Goal: Navigation & Orientation: Find specific page/section

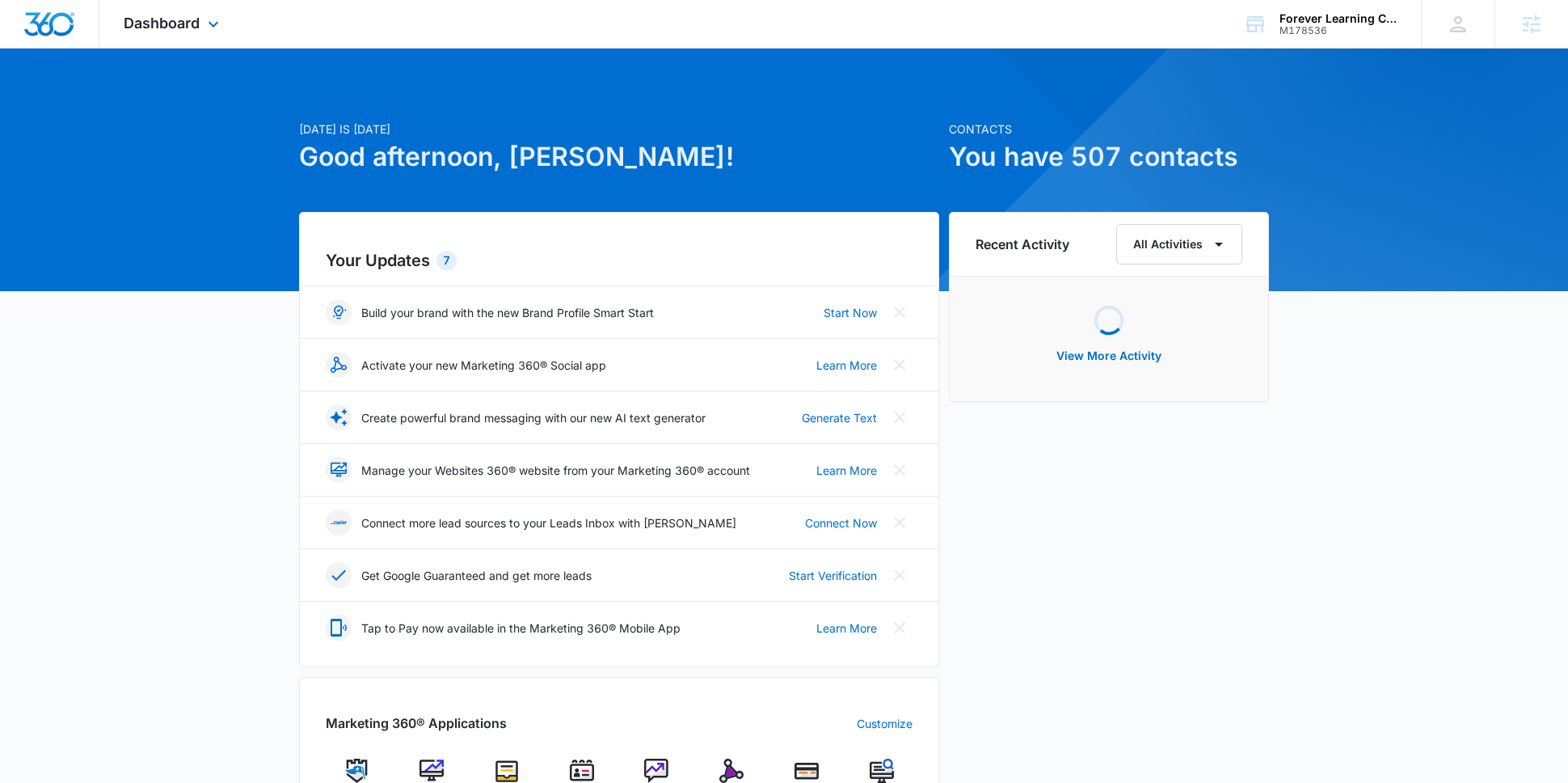
click at [206, 12] on div "Dashboard Apps Reputation Websites Forms CRM Email Social Payments POS Content …" at bounding box center [173, 23] width 148 height 47
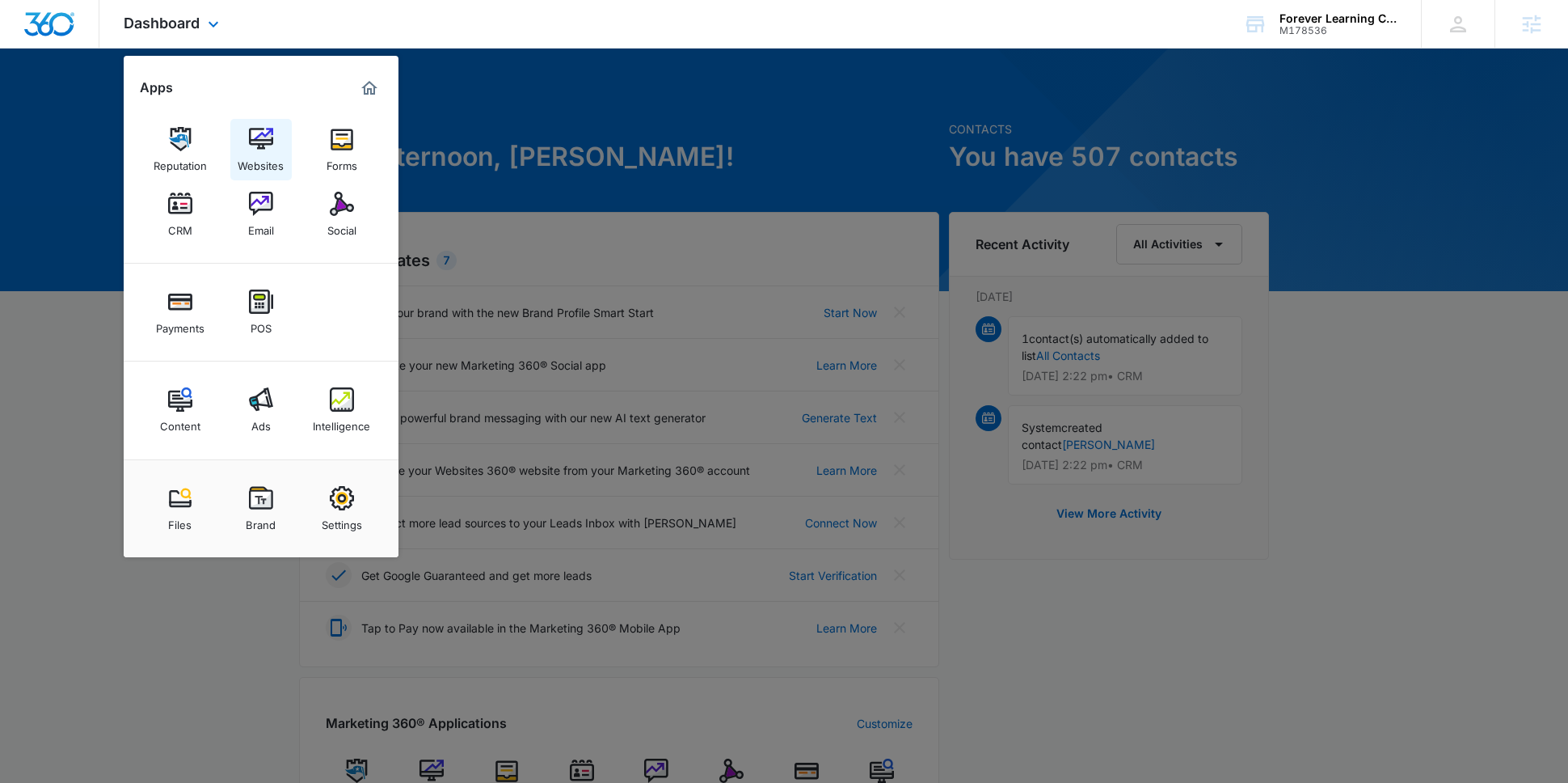
click at [264, 137] on img at bounding box center [261, 139] width 24 height 24
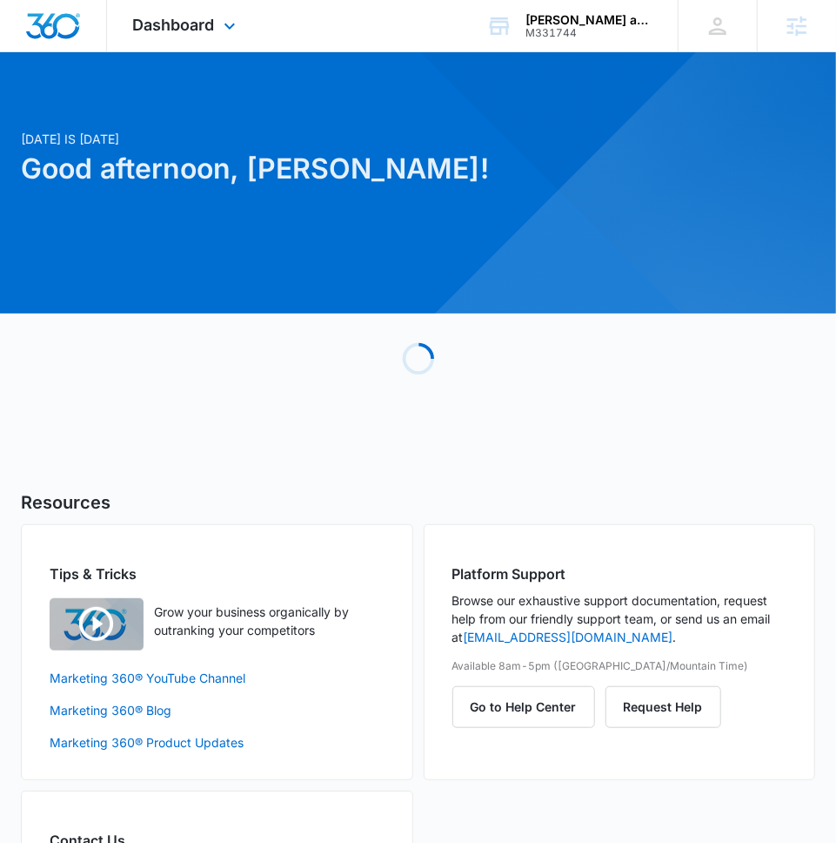
click at [209, 15] on div "Dashboard Apps Reputation Websites Forms CRM Email Social Shop Payments POS Con…" at bounding box center [186, 25] width 159 height 51
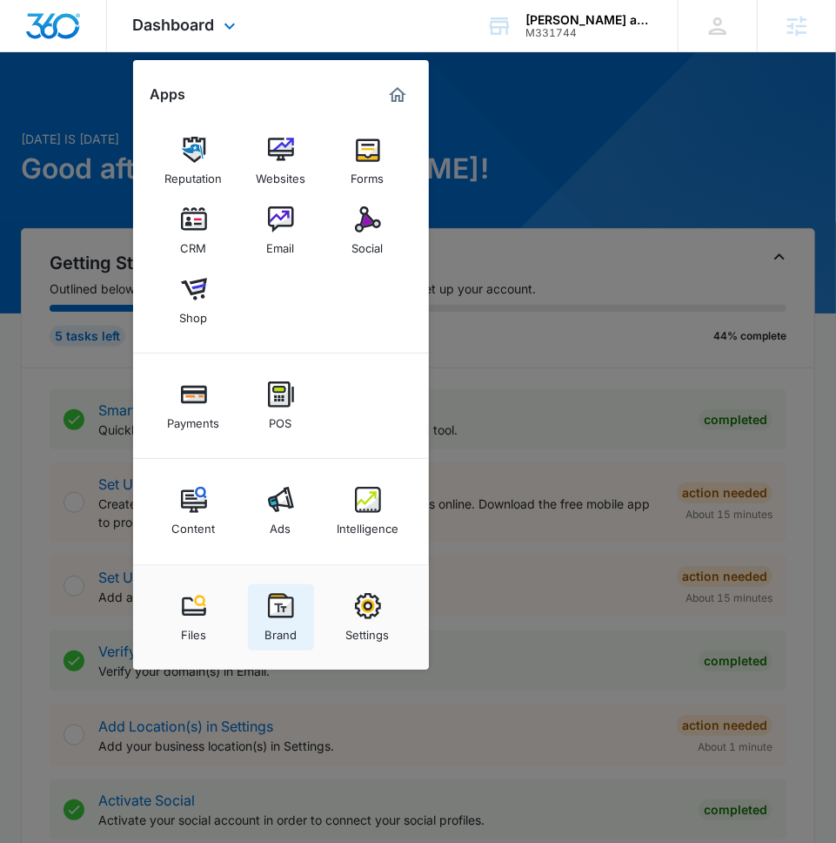
click at [276, 615] on img at bounding box center [281, 606] width 26 height 26
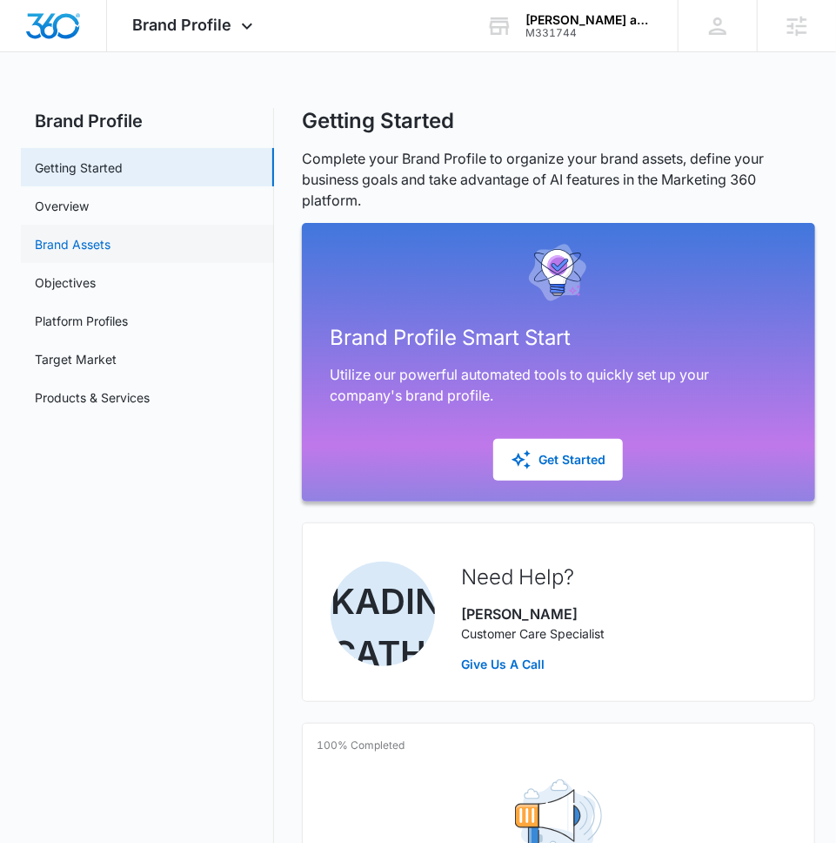
click at [111, 246] on link "Brand Assets" at bounding box center [73, 244] width 76 height 18
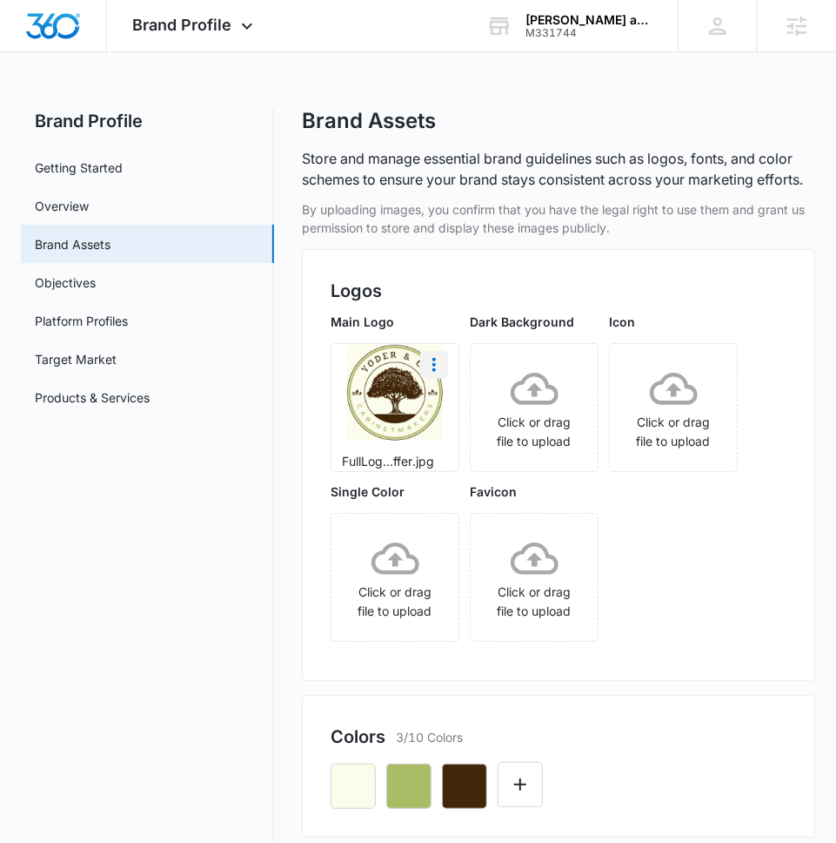
click at [436, 366] on icon "More" at bounding box center [434, 364] width 21 height 21
click at [445, 409] on div "Download" at bounding box center [470, 413] width 57 height 12
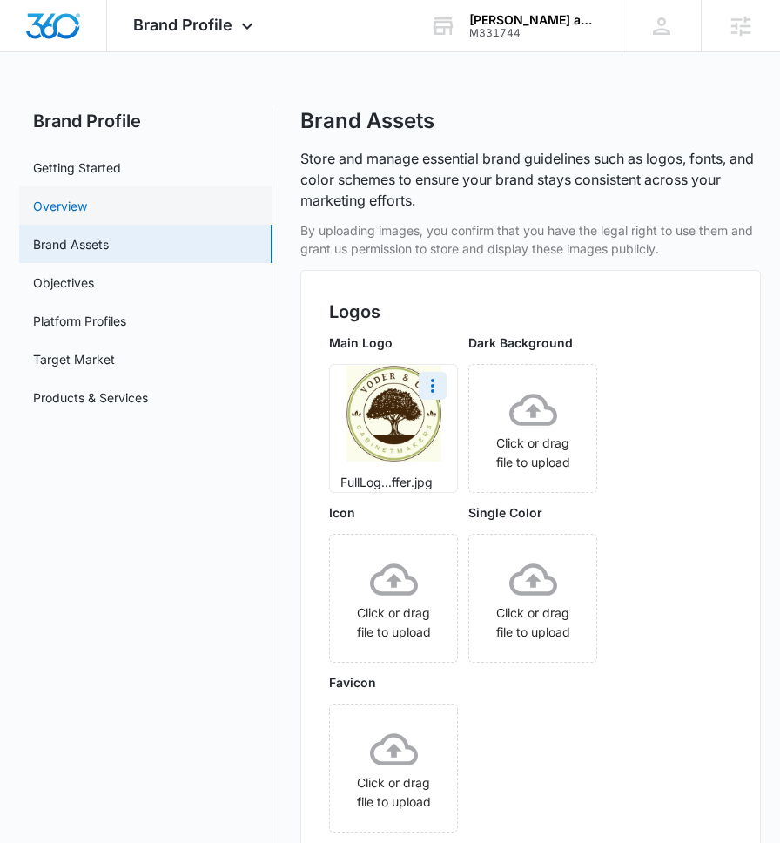
click at [87, 202] on link "Overview" at bounding box center [60, 206] width 54 height 18
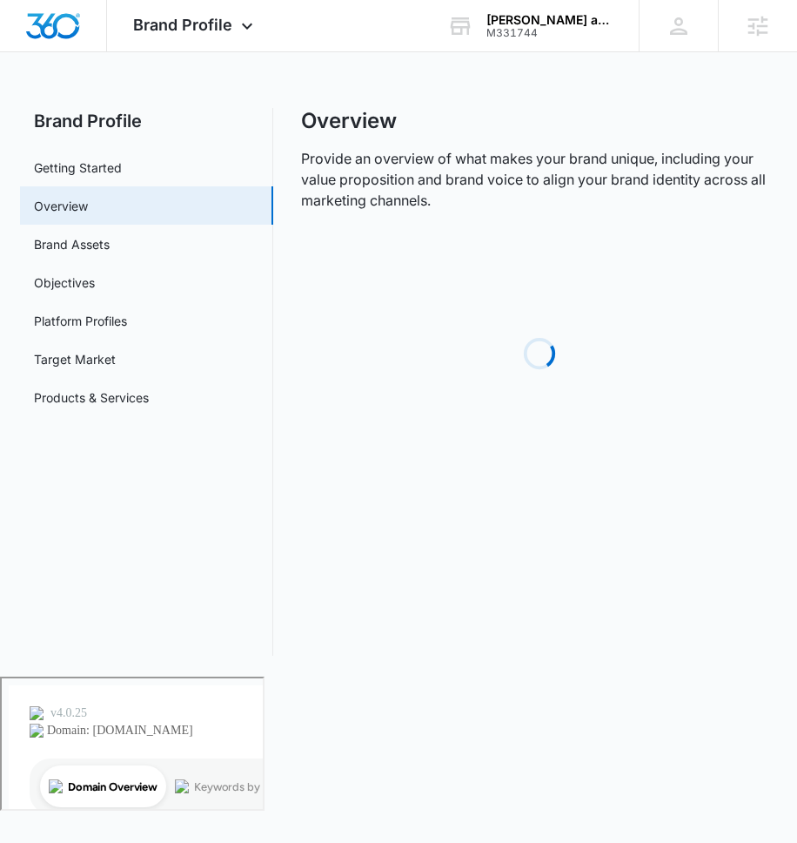
click at [122, 169] on link "Getting Started" at bounding box center [78, 167] width 88 height 18
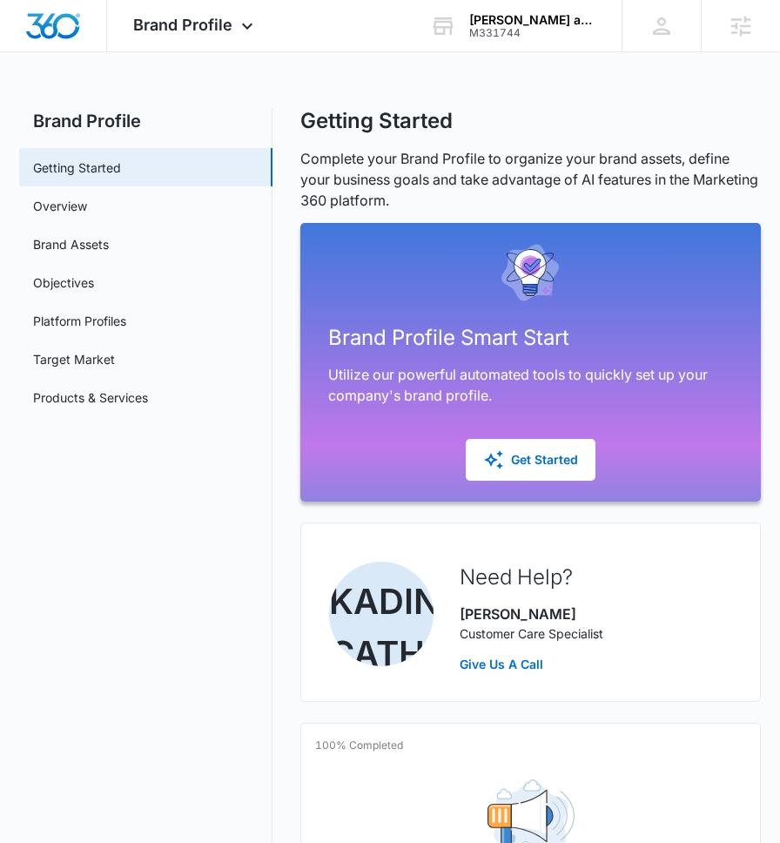
click at [87, 209] on link "Overview" at bounding box center [60, 206] width 54 height 18
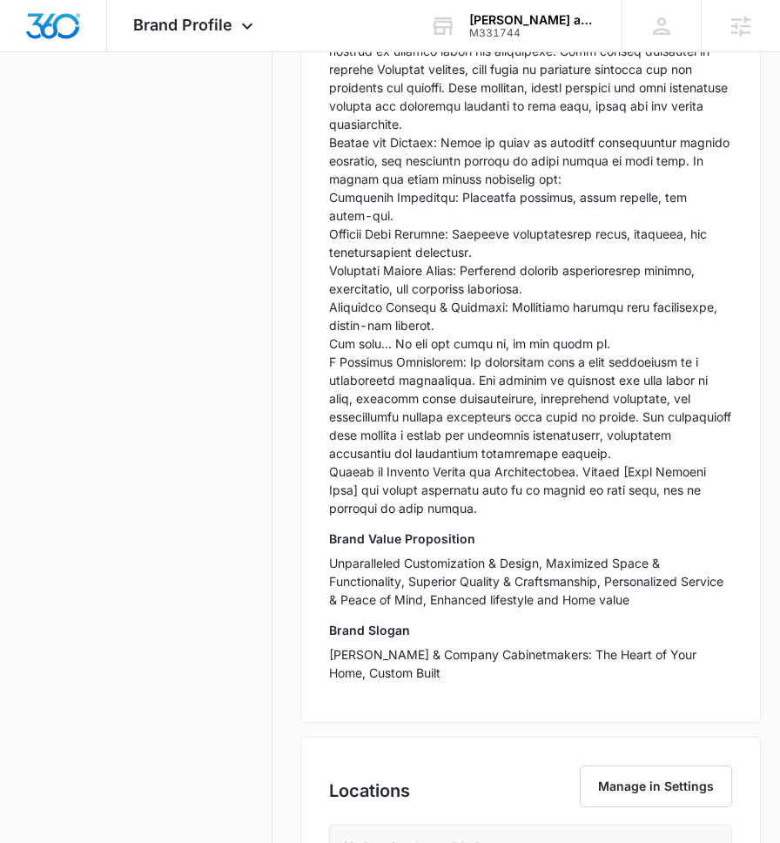
scroll to position [910, 0]
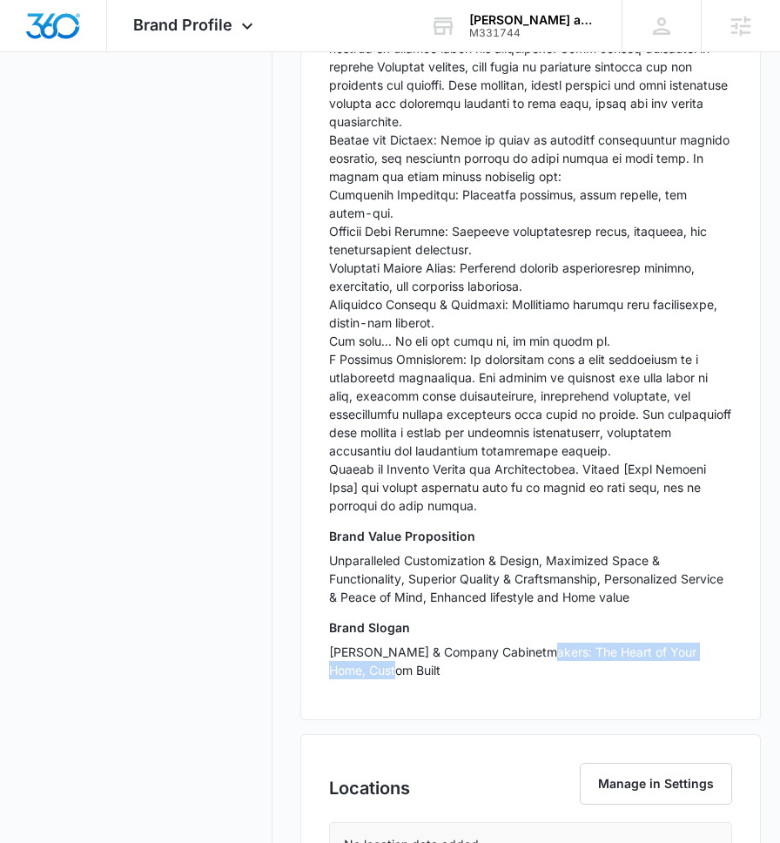
drag, startPoint x: 533, startPoint y: 610, endPoint x: 556, endPoint y: 637, distance: 35.8
click at [556, 642] on p "Yoder & Company Cabinetmakers: The Heart of Your Home, Custom Built" at bounding box center [530, 660] width 402 height 37
copy p "he Heart of Your Home, Custom Built"
click at [487, 685] on div "Business Info Manage in Settings Business Name Yoder and Company Cabinet Makers…" at bounding box center [530, 187] width 460 height 1748
drag, startPoint x: 528, startPoint y: 611, endPoint x: 544, endPoint y: 636, distance: 29.7
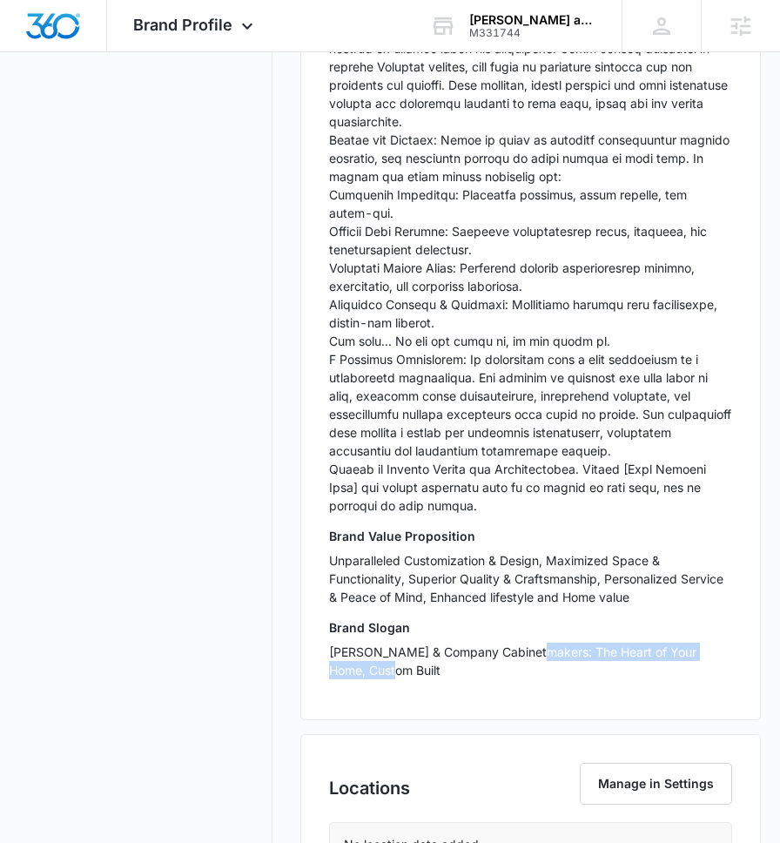
click at [544, 642] on p "Yoder & Company Cabinetmakers: The Heart of Your Home, Custom Built" at bounding box center [530, 660] width 402 height 37
copy p "The Heart of Your Home, Custom Built"
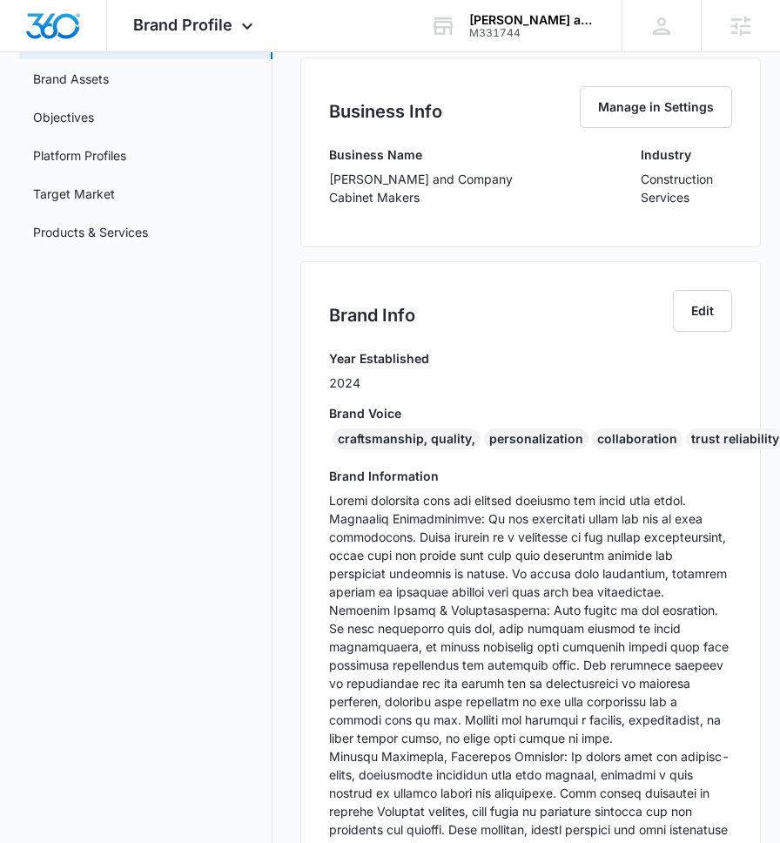
scroll to position [0, 0]
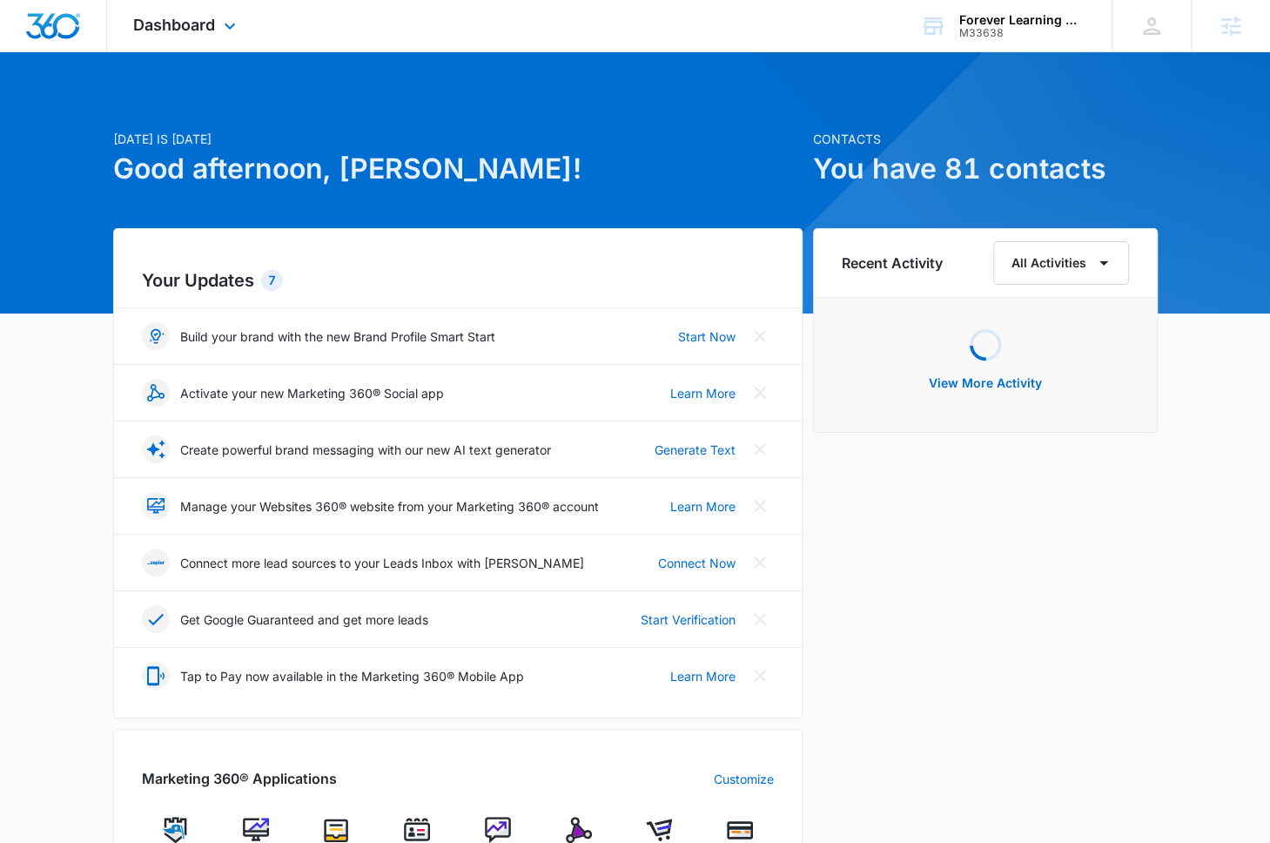
click at [197, 41] on div "Dashboard Apps Reputation Websites Forms CRM Email Social Shop Payments POS Con…" at bounding box center [186, 25] width 159 height 51
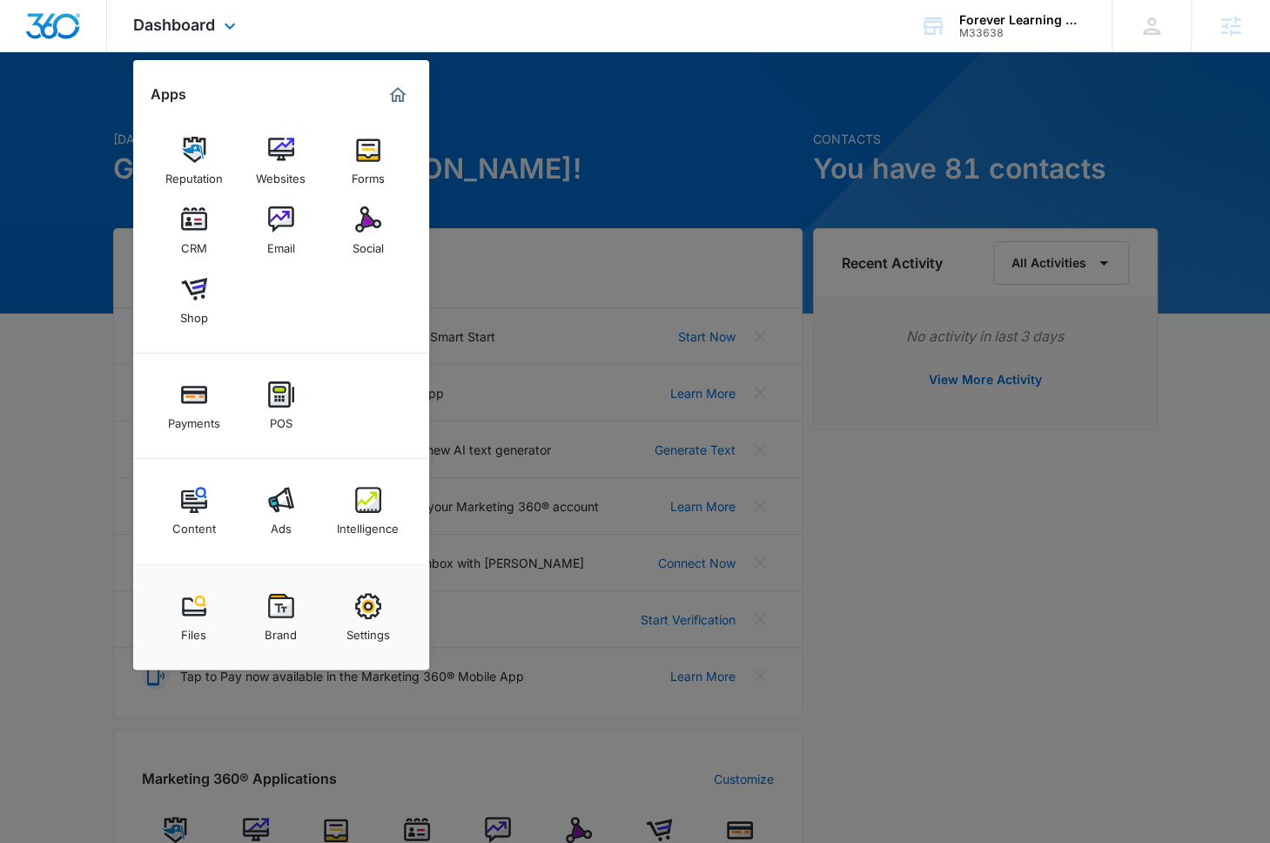
click at [245, 124] on div "Reputation Websites Forms CRM Email Social Shop" at bounding box center [281, 231] width 296 height 245
click at [269, 152] on img at bounding box center [281, 150] width 26 height 26
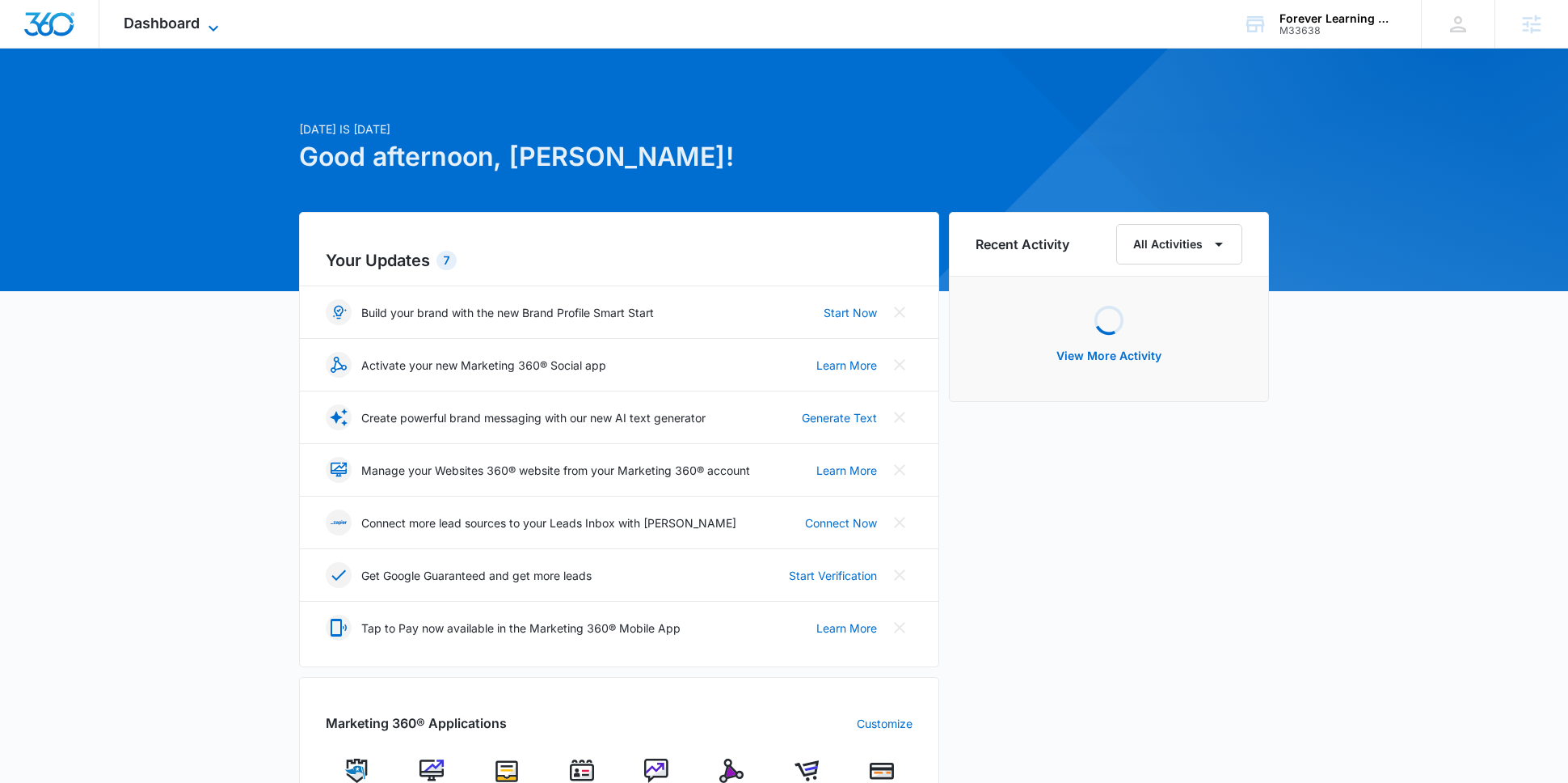
click at [162, 24] on span "Dashboard" at bounding box center [162, 23] width 76 height 17
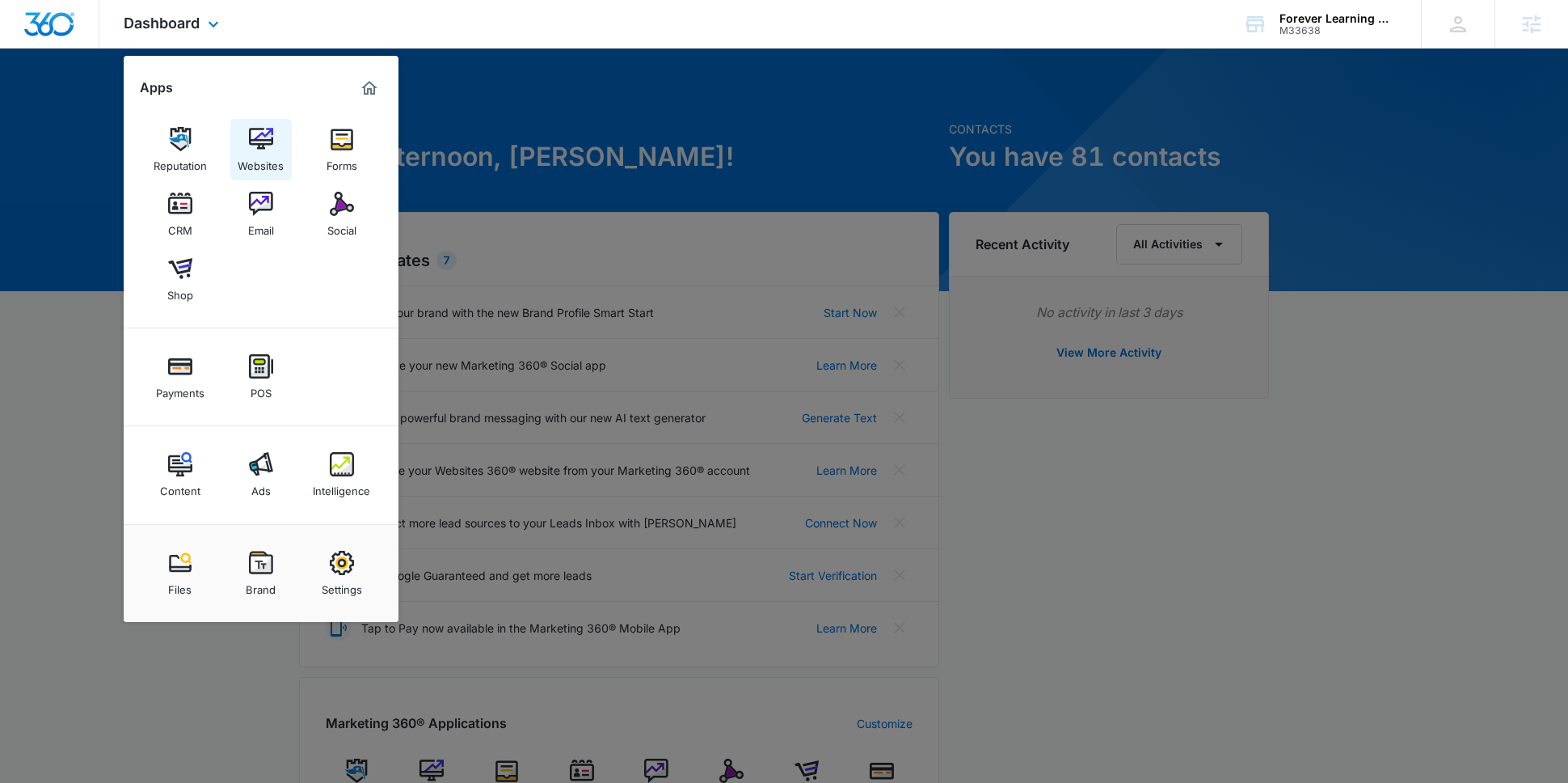
click at [241, 135] on link "Websites" at bounding box center [261, 150] width 61 height 61
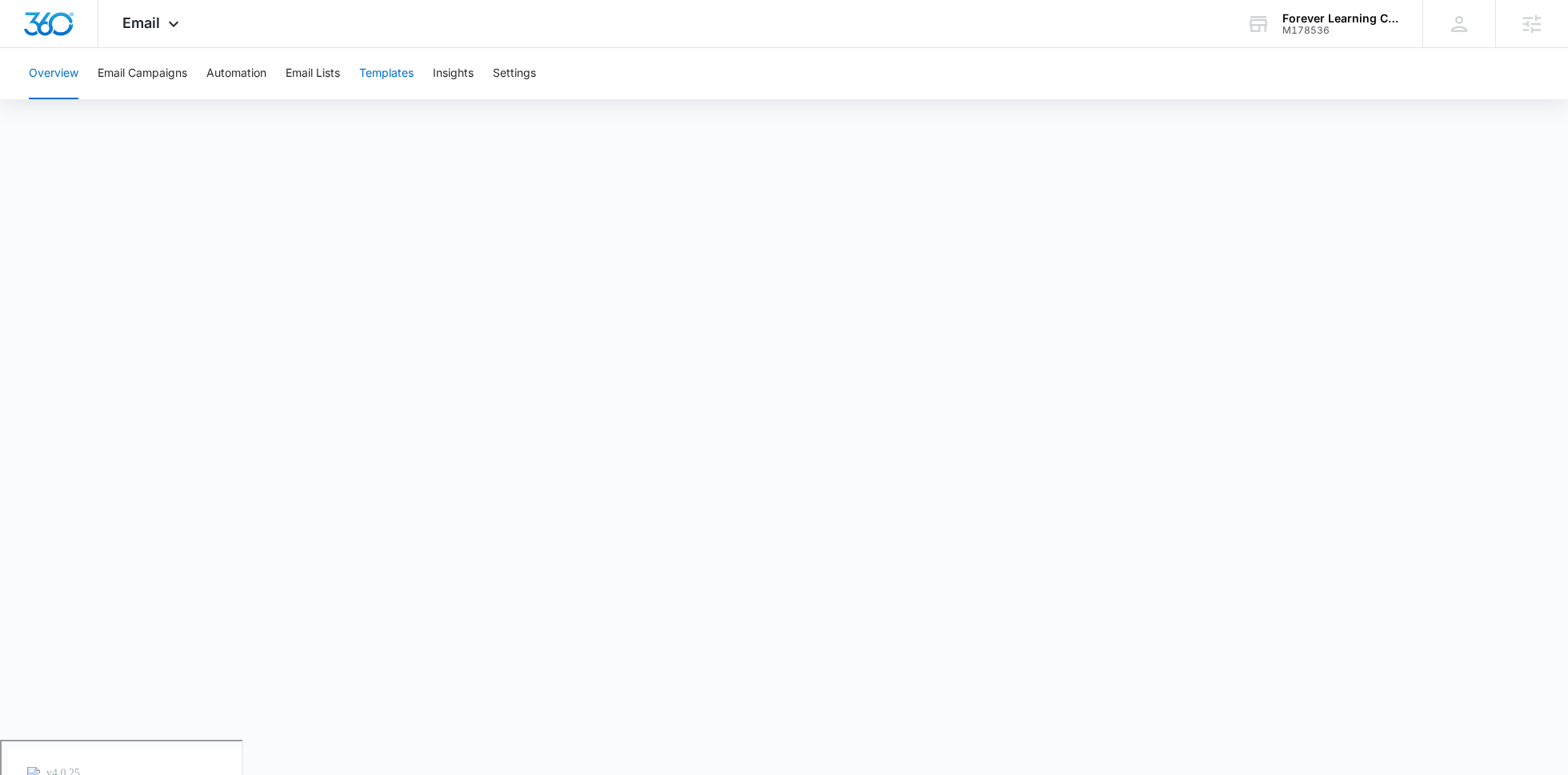
click at [400, 82] on button "Templates" at bounding box center [386, 74] width 54 height 51
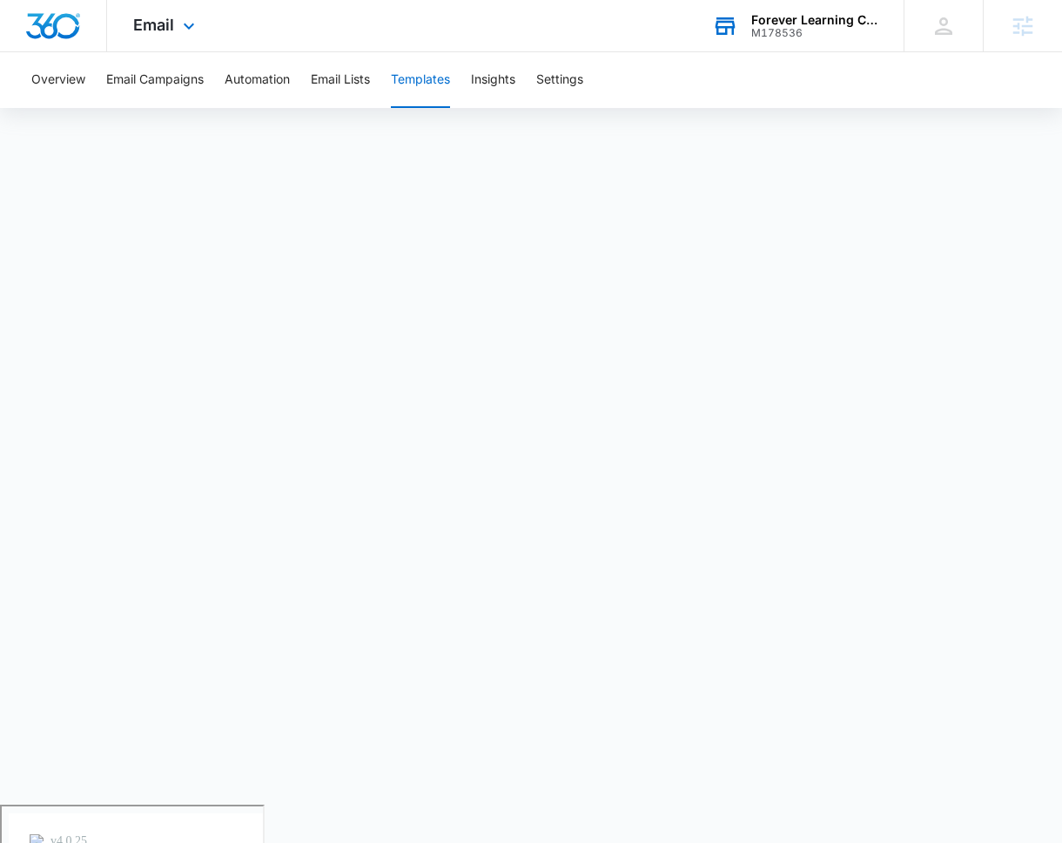
click at [823, 20] on div "Forever Learning Cypress" at bounding box center [814, 20] width 127 height 14
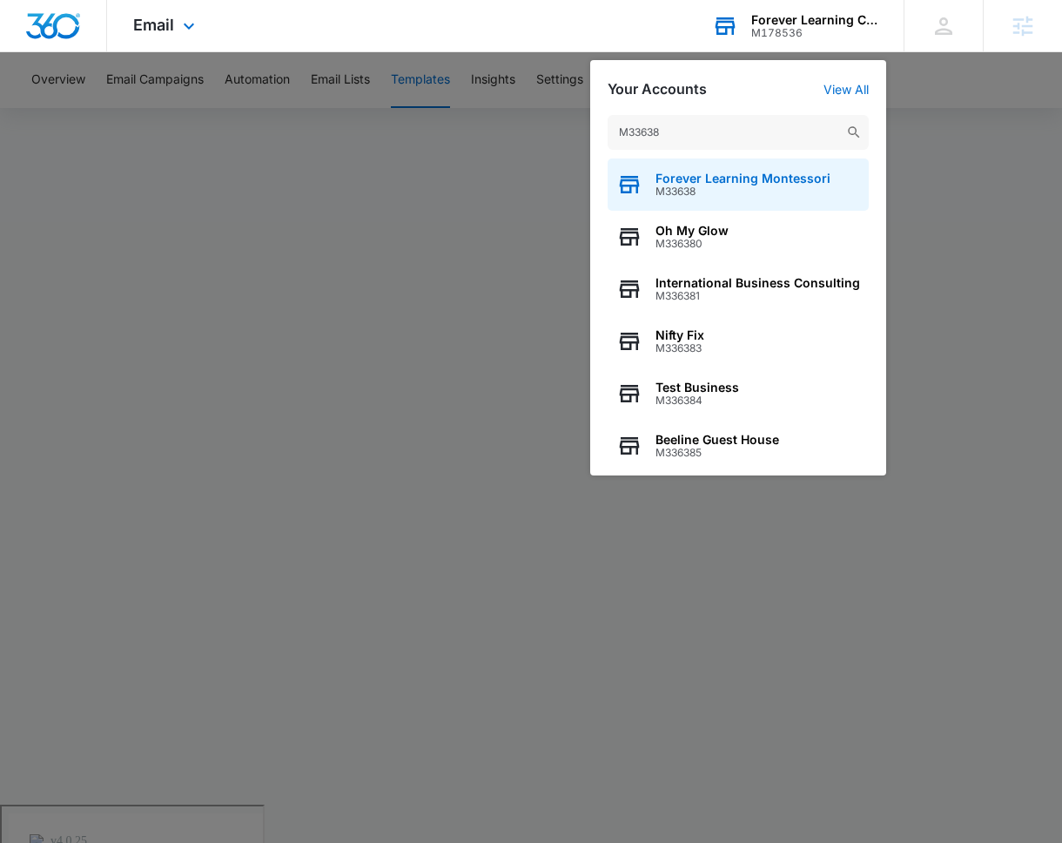
type input "M33638"
click at [732, 191] on span "M33638" at bounding box center [742, 191] width 175 height 12
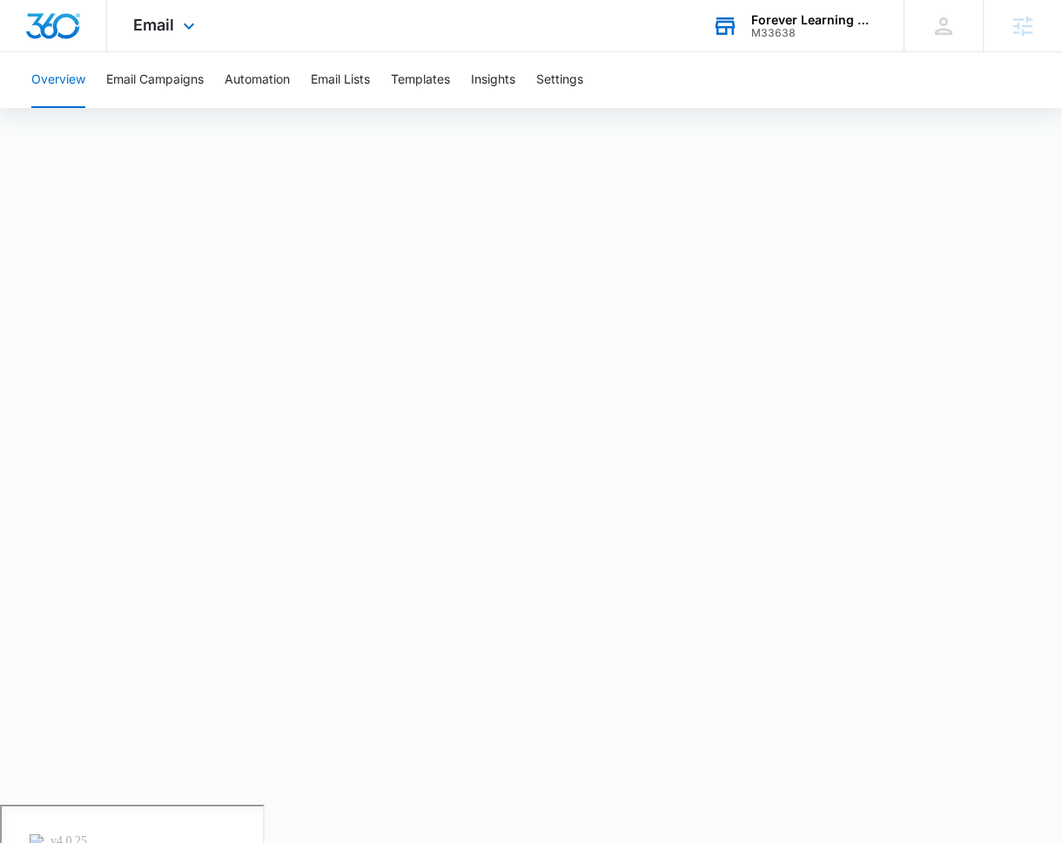
click at [201, 34] on div "Email Apps Reputation Websites Forms CRM Email Social Shop Payments POS Content…" at bounding box center [166, 25] width 118 height 51
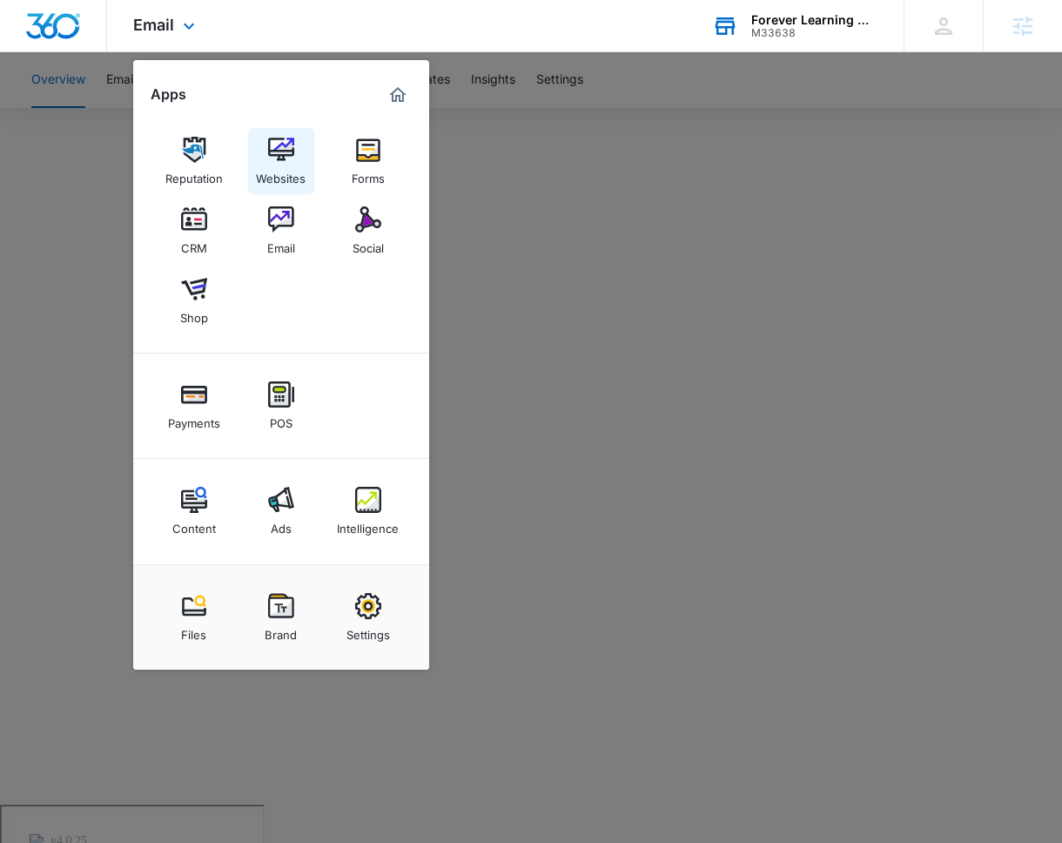
click at [290, 166] on div "Websites" at bounding box center [281, 174] width 50 height 23
